Goal: Navigation & Orientation: Find specific page/section

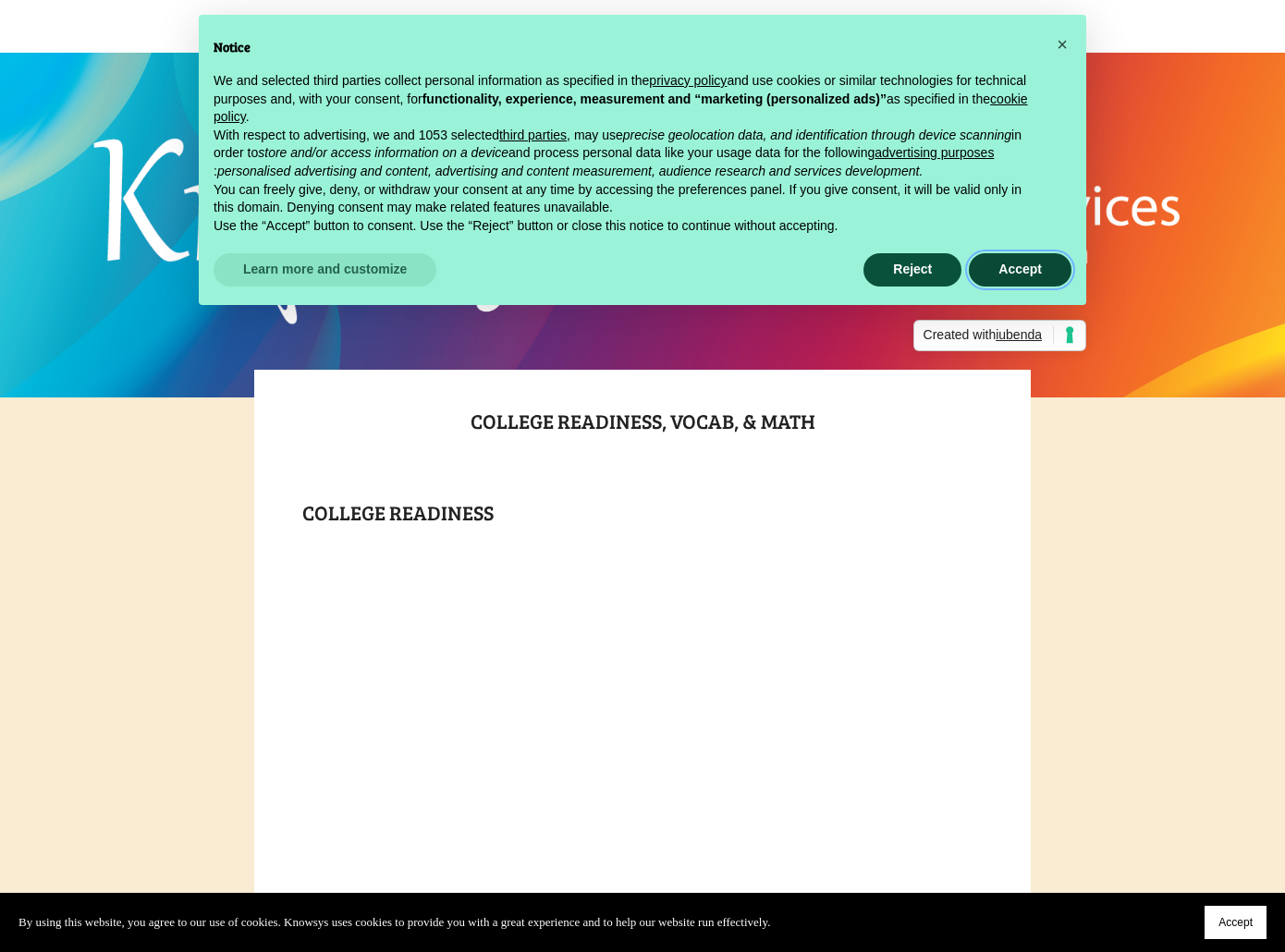
click at [1015, 276] on button "Accept" at bounding box center [1020, 270] width 103 height 33
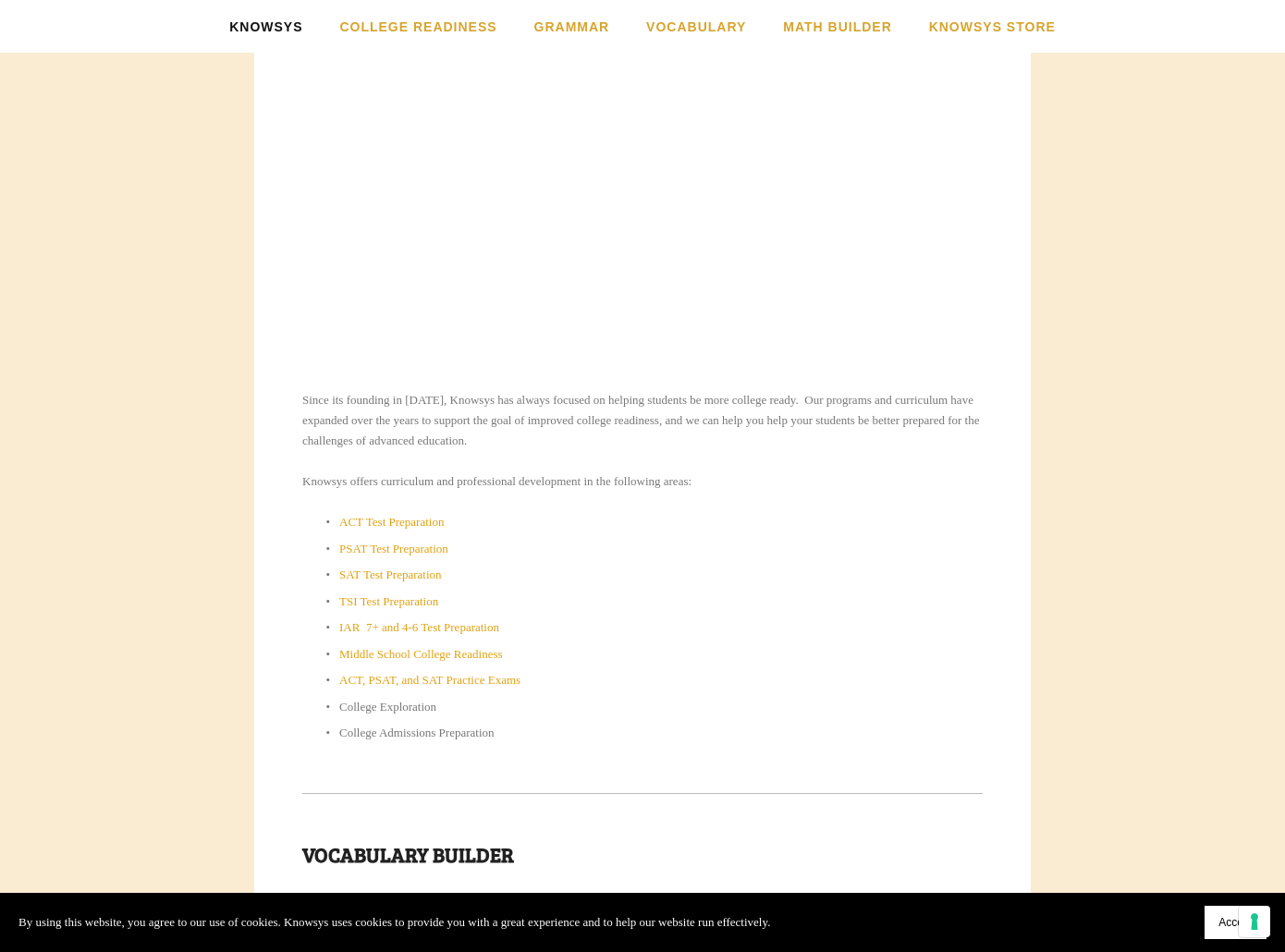
scroll to position [585, 0]
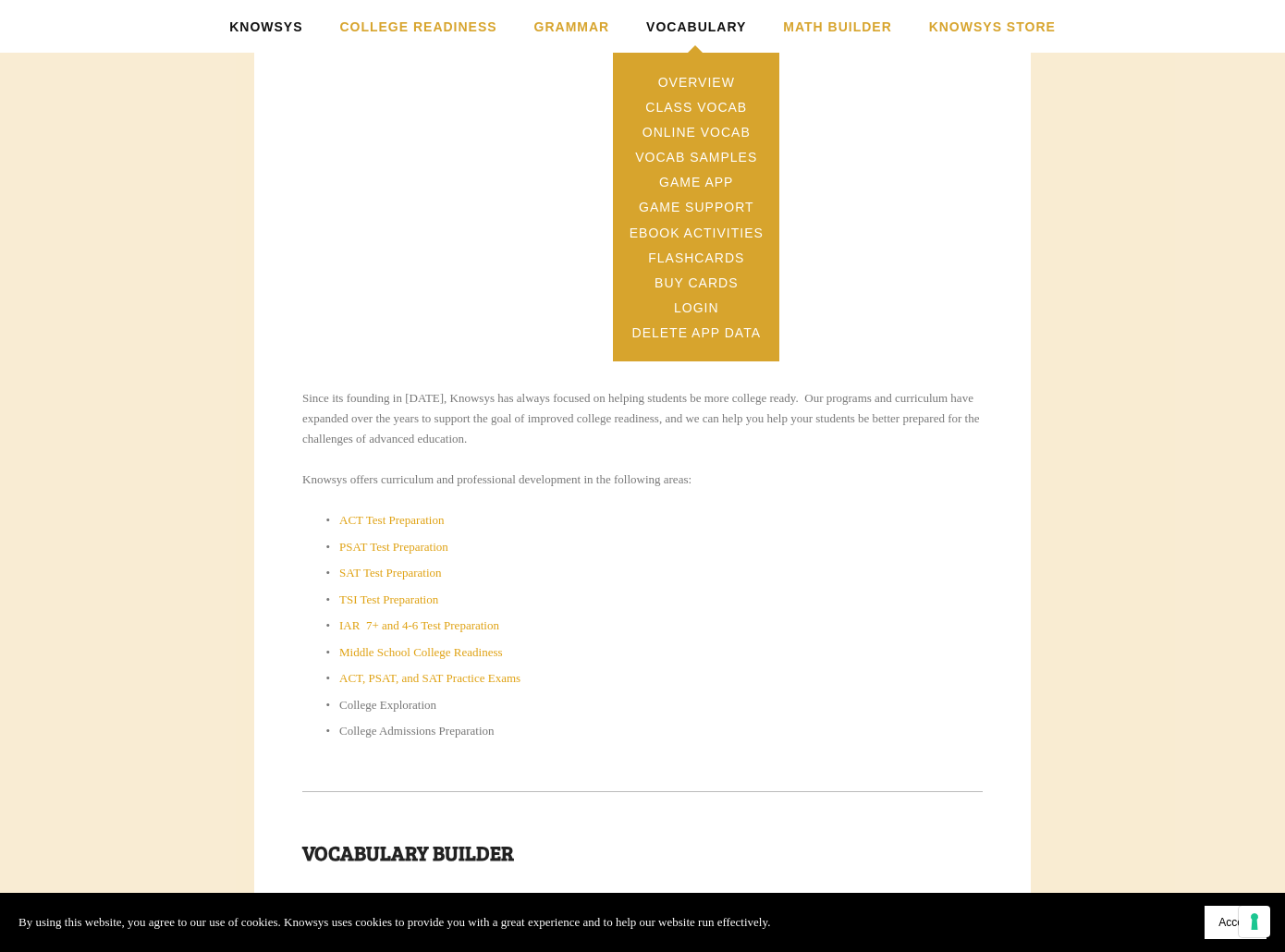
click at [682, 29] on link "Vocabulary" at bounding box center [696, 26] width 100 height 52
click at [685, 104] on link "Class Vocab" at bounding box center [696, 107] width 166 height 25
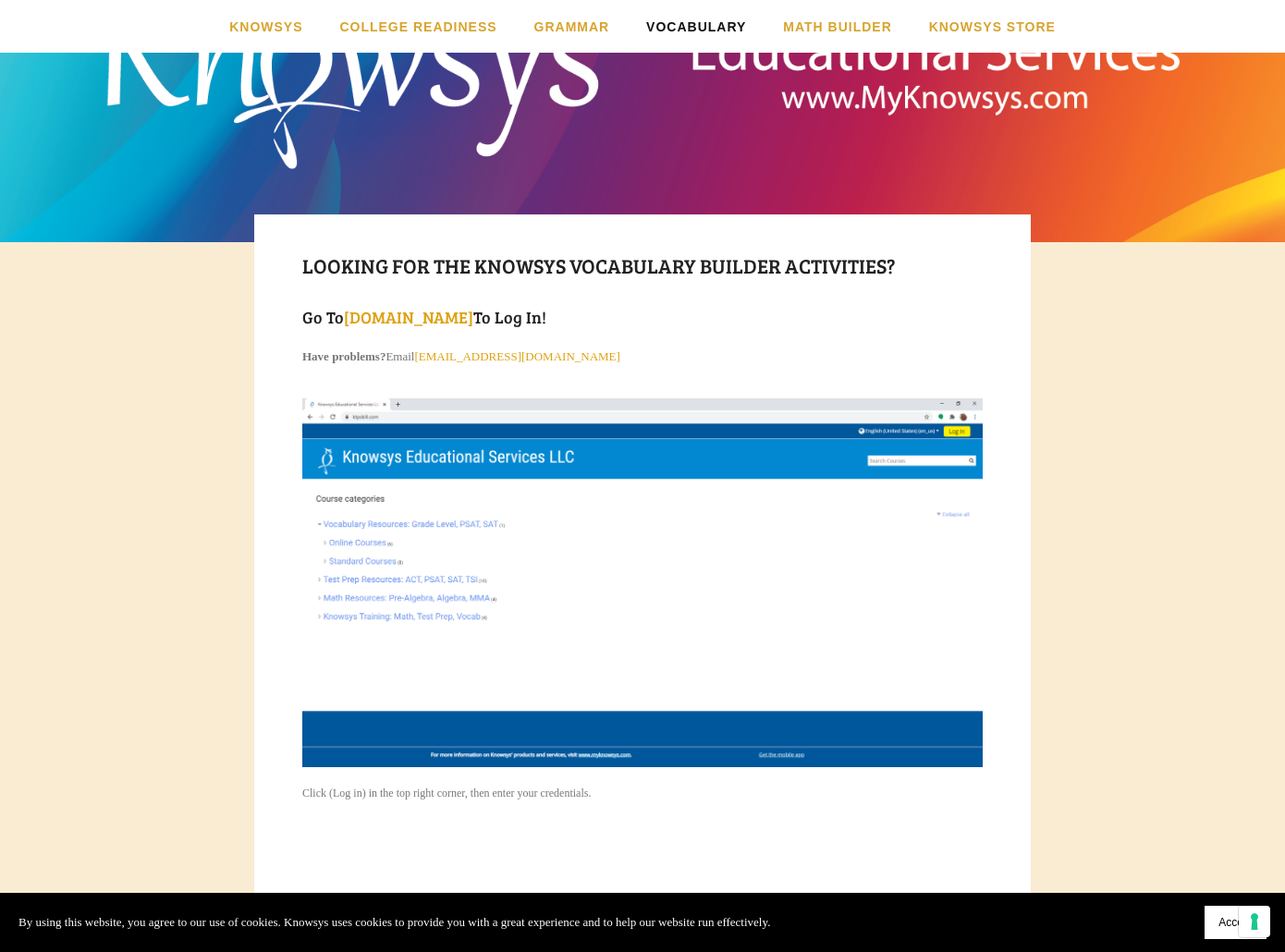
scroll to position [165, 0]
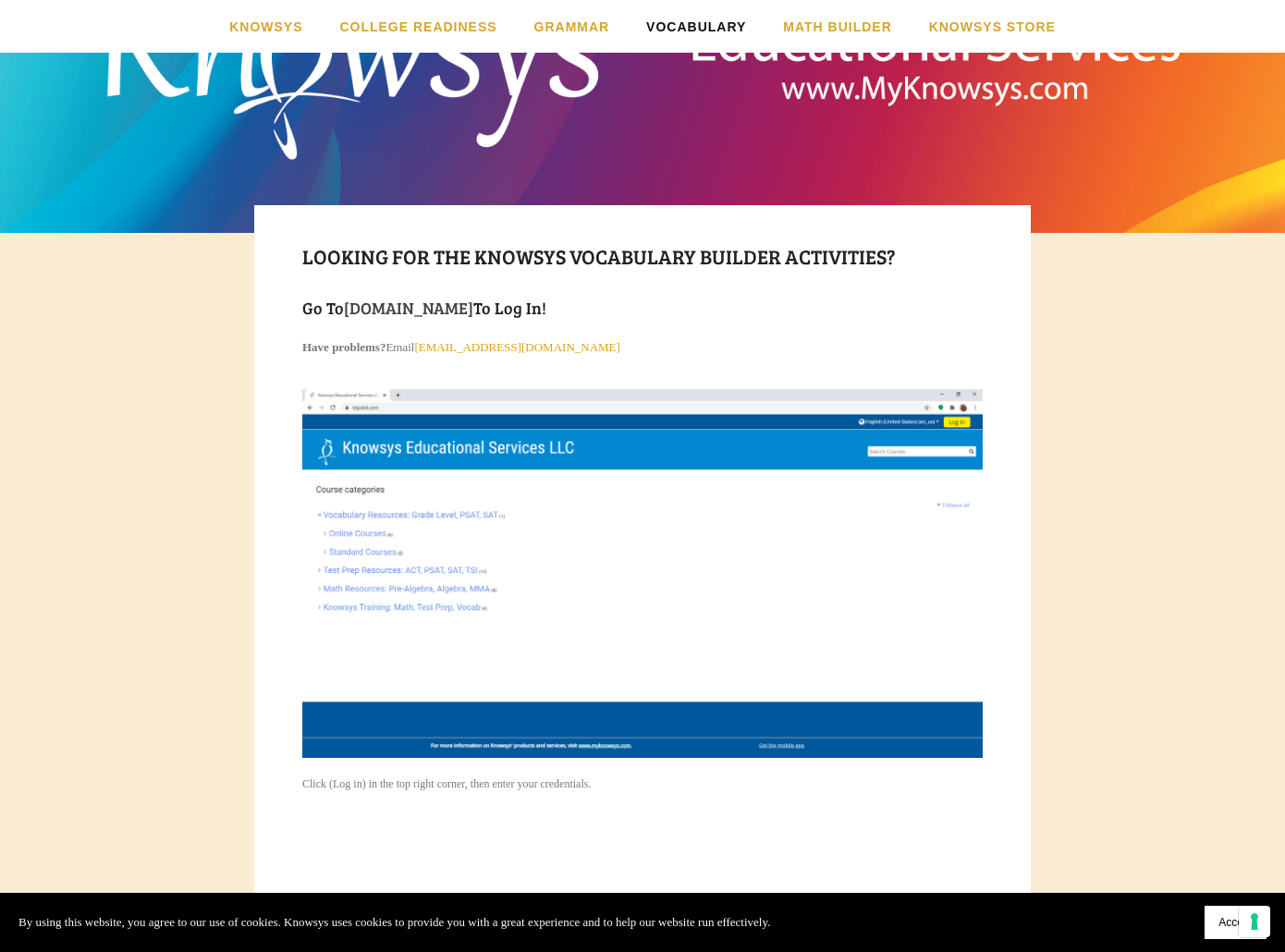
click at [474, 309] on link "WWW.myKnowsysOnline.com" at bounding box center [408, 308] width 129 height 22
